Goal: Book appointment/travel/reservation

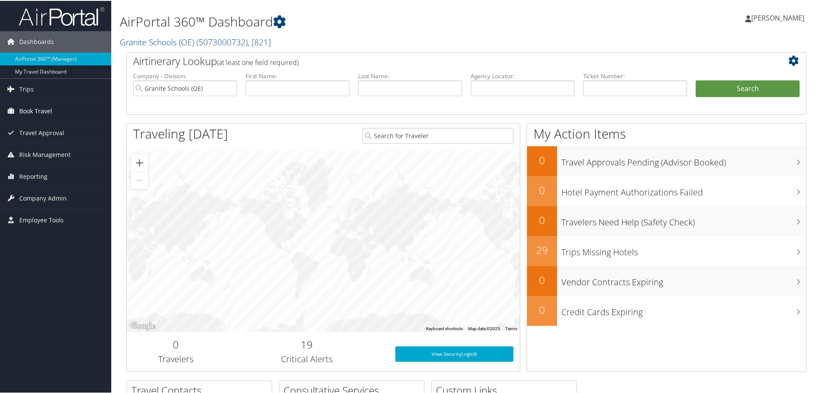
click at [33, 106] on span "Book Travel" at bounding box center [35, 110] width 33 height 21
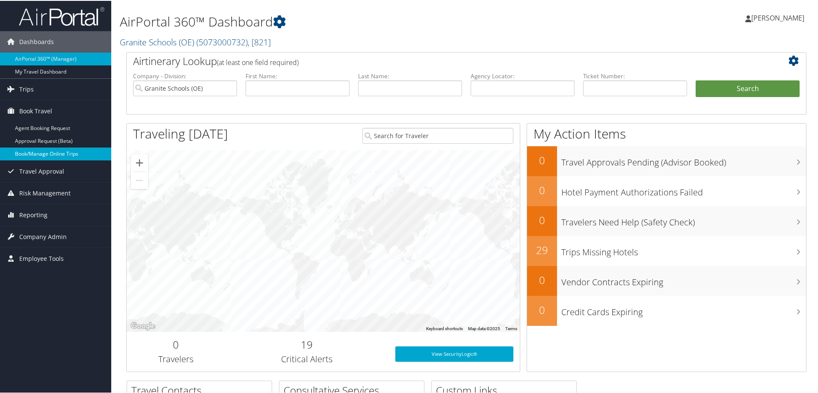
click at [42, 153] on link "Book/Manage Online Trips" at bounding box center [55, 153] width 111 height 13
